Goal: Task Accomplishment & Management: Use online tool/utility

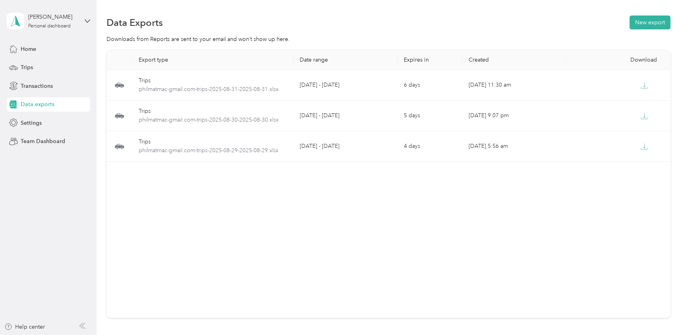
drag, startPoint x: 70, startPoint y: 175, endPoint x: 76, endPoint y: 175, distance: 5.2
click at [70, 175] on aside "[PERSON_NAME] Personal dashboard Home Trips Transactions Data exports Settings …" at bounding box center [48, 167] width 97 height 335
click at [31, 51] on span "Home" at bounding box center [29, 49] width 16 height 8
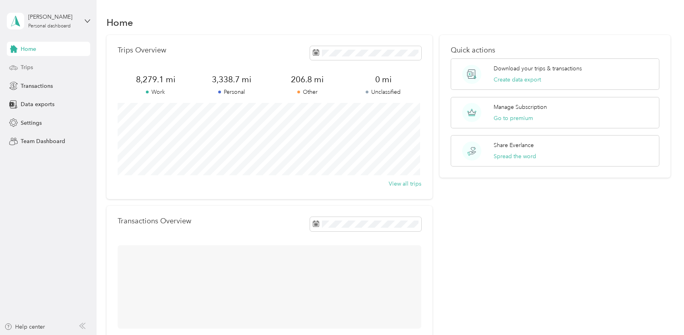
click at [29, 68] on span "Trips" at bounding box center [27, 67] width 12 height 8
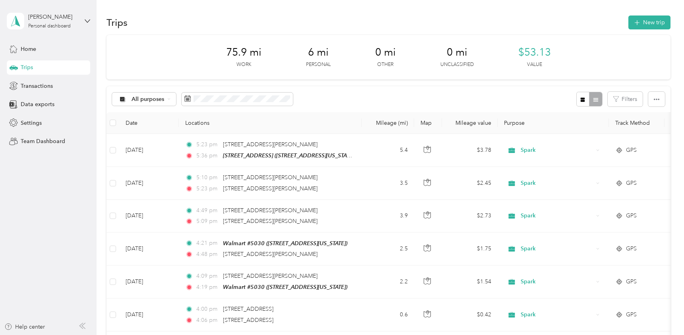
drag, startPoint x: 248, startPoint y: 93, endPoint x: 197, endPoint y: 76, distance: 53.7
click at [197, 76] on div "75.9 mi Work 6 mi Personal 0 mi Other 0 mi Unclassified $53.13 Value" at bounding box center [389, 57] width 564 height 45
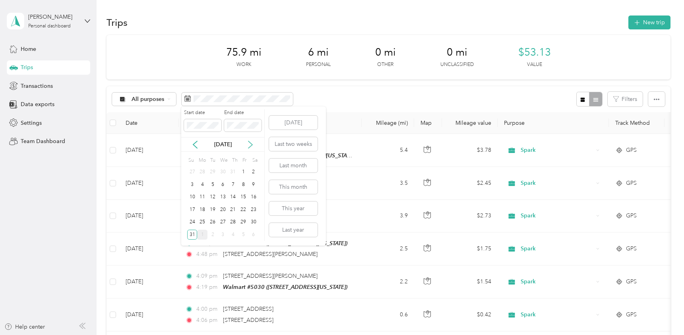
click at [250, 141] on icon at bounding box center [250, 145] width 8 height 8
click at [202, 171] on div "1" at bounding box center [202, 172] width 10 height 10
click at [286, 122] on button "[DATE]" at bounding box center [293, 123] width 48 height 14
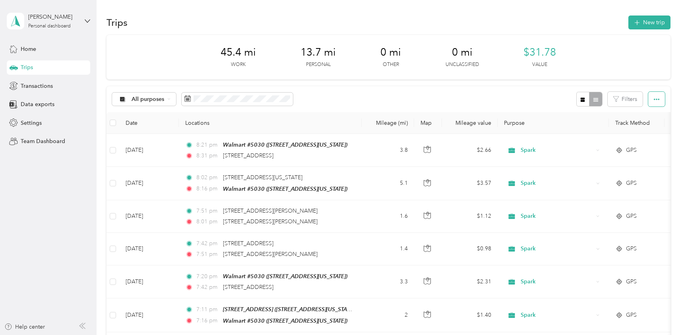
click at [658, 100] on button "button" at bounding box center [656, 99] width 17 height 15
click at [645, 128] on span "Export" at bounding box center [643, 128] width 17 height 7
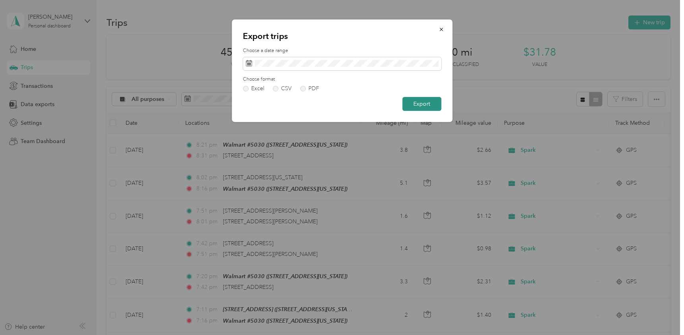
click at [421, 105] on button "Export" at bounding box center [421, 104] width 39 height 14
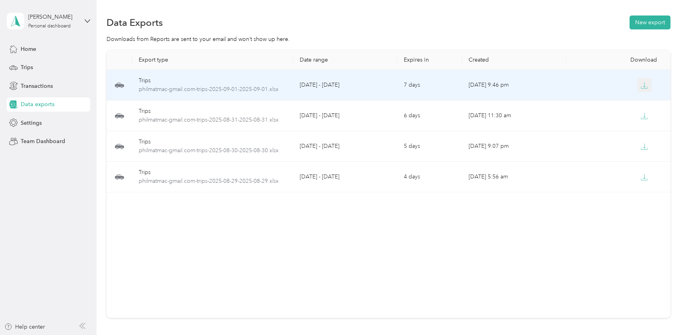
click at [642, 87] on icon "button" at bounding box center [644, 85] width 7 height 7
